Goal: Navigation & Orientation: Go to known website

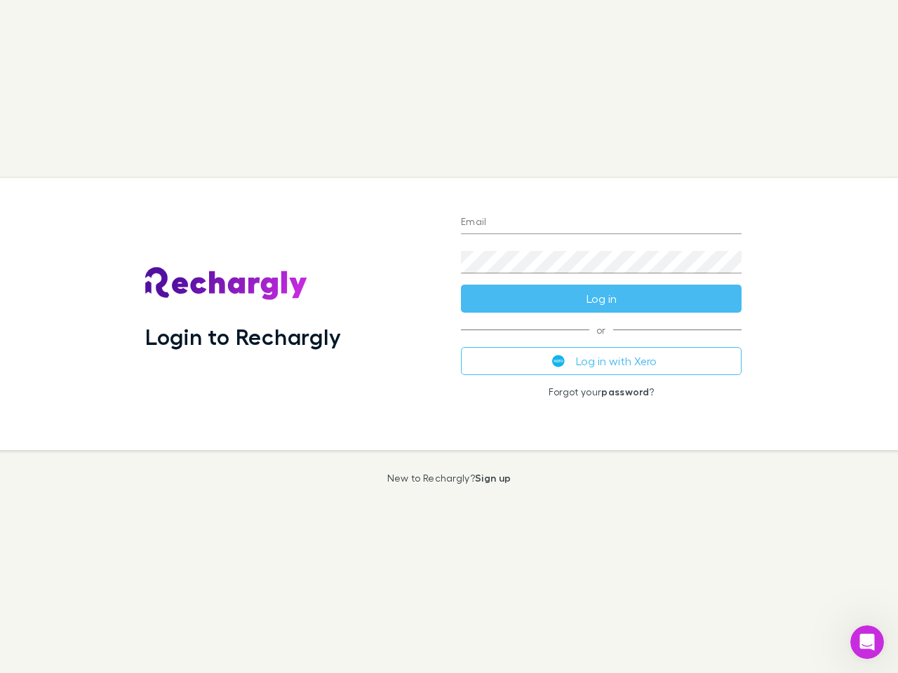
click at [449, 337] on div "Login to Rechargly" at bounding box center [292, 314] width 316 height 272
click at [601, 223] on input "Email" at bounding box center [601, 223] width 281 height 22
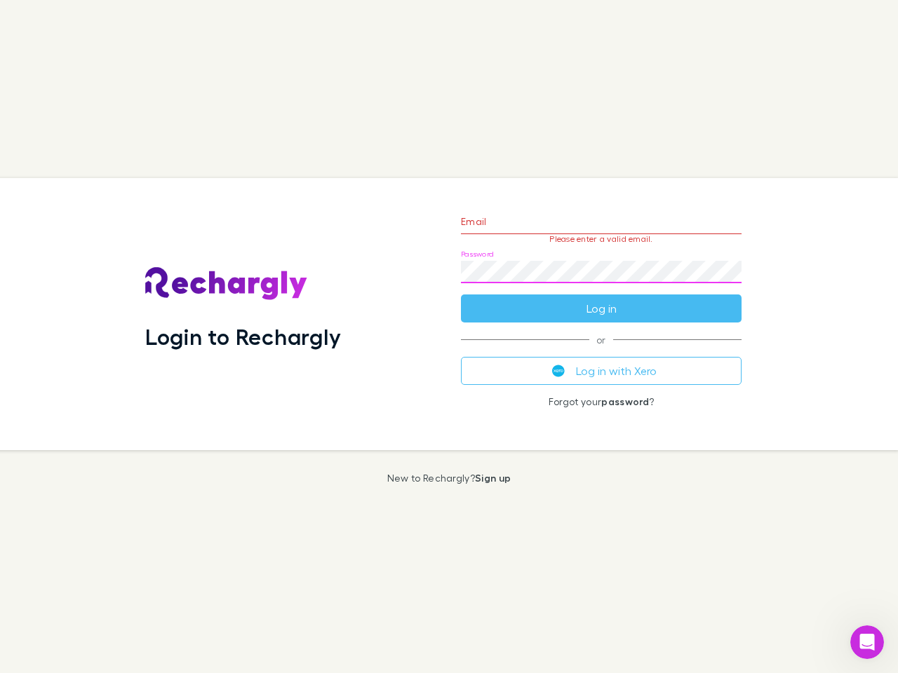
click at [601, 299] on form "Email Please enter a valid email. Password Log in" at bounding box center [601, 262] width 281 height 122
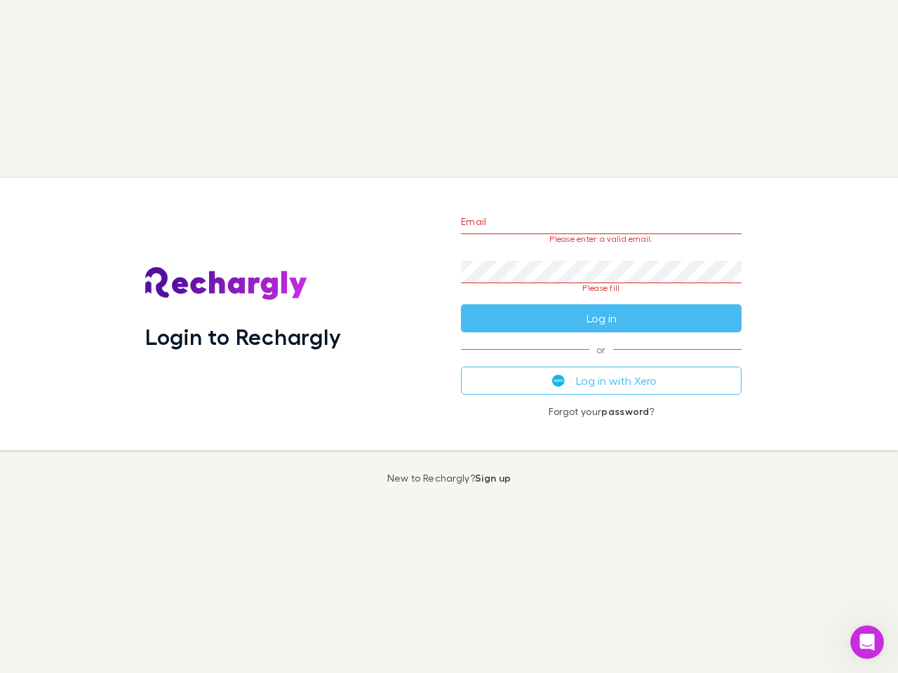
click at [601, 361] on div "Email Please enter a valid email. Password Please fill Log in or Log in with Xe…" at bounding box center [601, 314] width 303 height 272
click at [867, 643] on icon "Open Intercom Messenger" at bounding box center [867, 642] width 23 height 23
